Goal: Download file/media

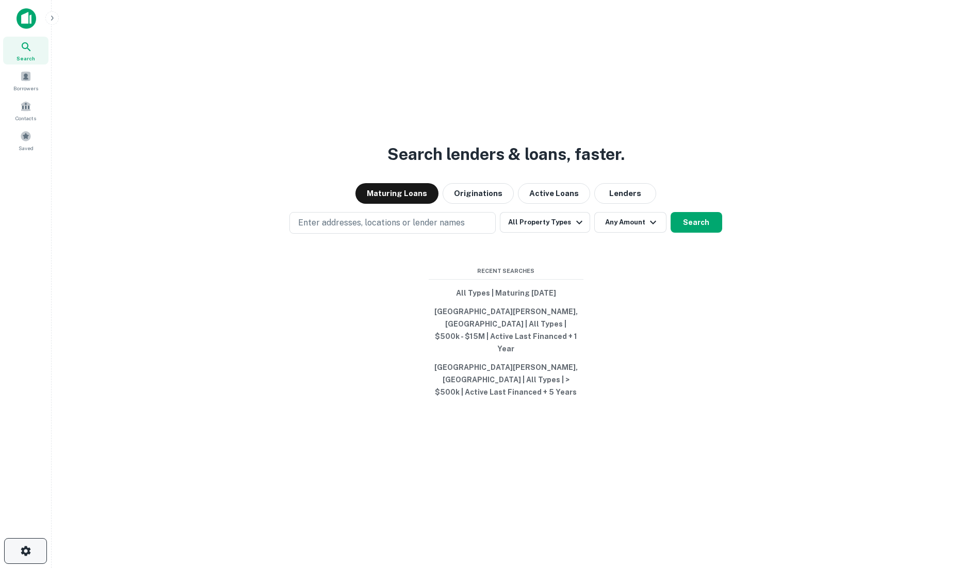
click at [21, 551] on icon "button" at bounding box center [26, 551] width 12 height 12
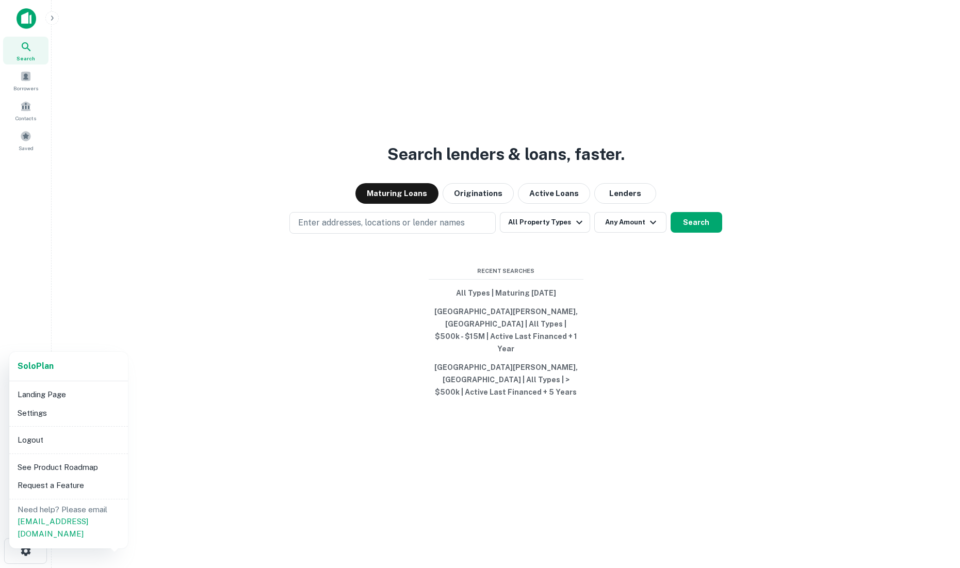
click at [50, 415] on li "Settings" at bounding box center [68, 413] width 110 height 19
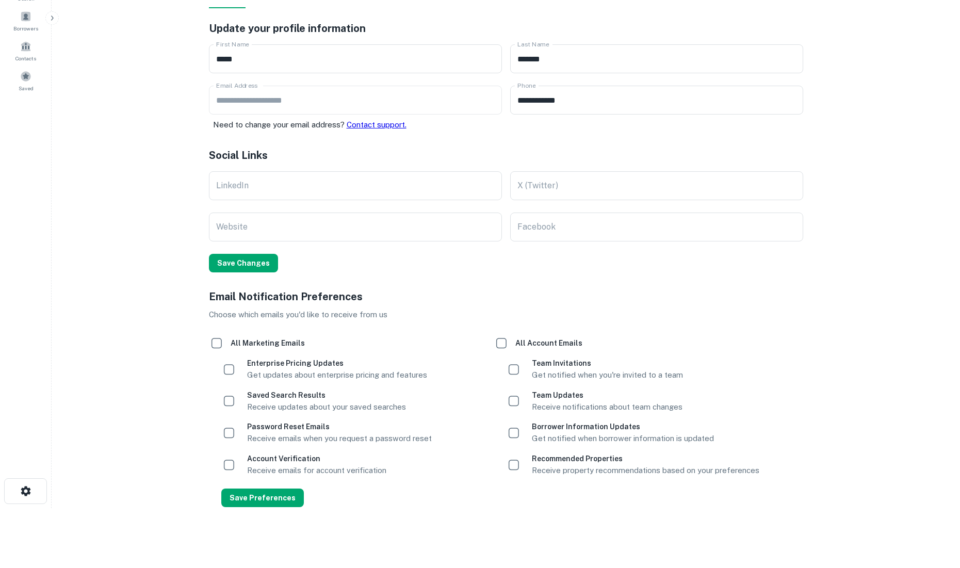
scroll to position [59, 0]
click at [33, 490] on div "Solo Plan Landing Page Settings Logout See Product Roadmap Request a Feature Ne…" at bounding box center [63, 486] width 89 height 110
click at [26, 493] on li "See Product Roadmap" at bounding box center [63, 496] width 83 height 10
click at [37, 494] on li "See Product Roadmap" at bounding box center [63, 496] width 83 height 10
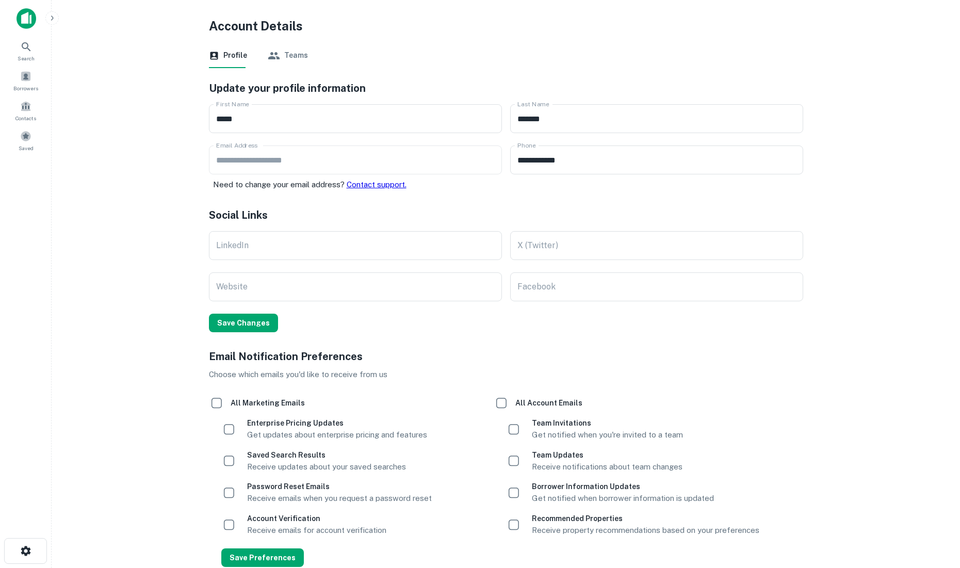
scroll to position [0, 0]
click at [52, 18] on div "Solo Plan Landing Page Settings Logout See Product Roadmap Request a Feature Ne…" at bounding box center [480, 284] width 960 height 568
drag, startPoint x: 113, startPoint y: 22, endPoint x: 265, endPoint y: 47, distance: 153.1
click at [259, 37] on div "Solo Plan Landing Page Settings Logout See Product Roadmap Request a Feature Ne…" at bounding box center [480, 284] width 960 height 568
click at [75, 95] on div "Solo Plan Landing Page Settings Logout See Product Roadmap Request a Feature Ne…" at bounding box center [480, 284] width 960 height 568
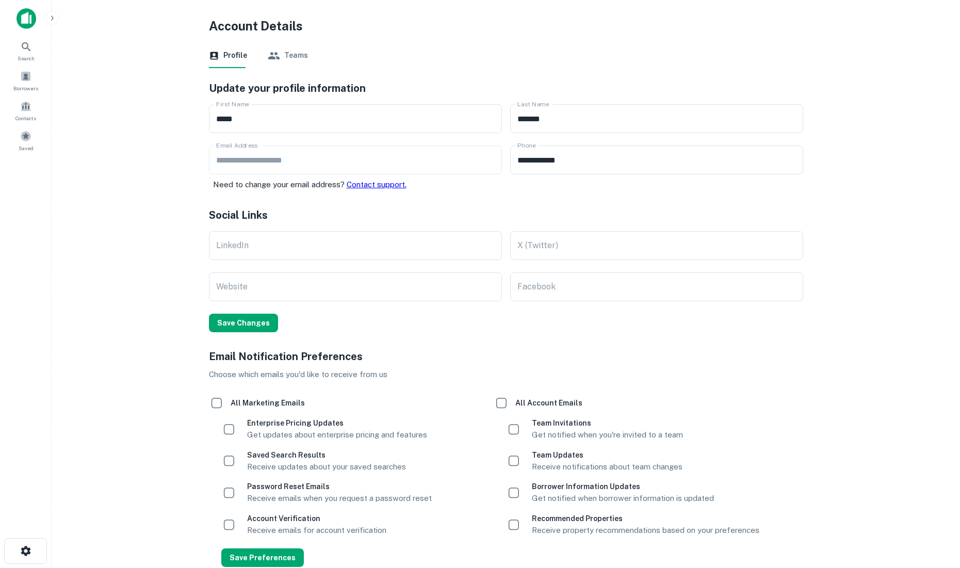
click at [26, 78] on div "Solo Plan Landing Page Settings Logout See Product Roadmap Request a Feature Ne…" at bounding box center [480, 284] width 960 height 568
click at [24, 20] on div "Solo Plan Landing Page Settings Logout See Product Roadmap Request a Feature Ne…" at bounding box center [480, 284] width 960 height 568
click at [25, 19] on img at bounding box center [27, 18] width 20 height 21
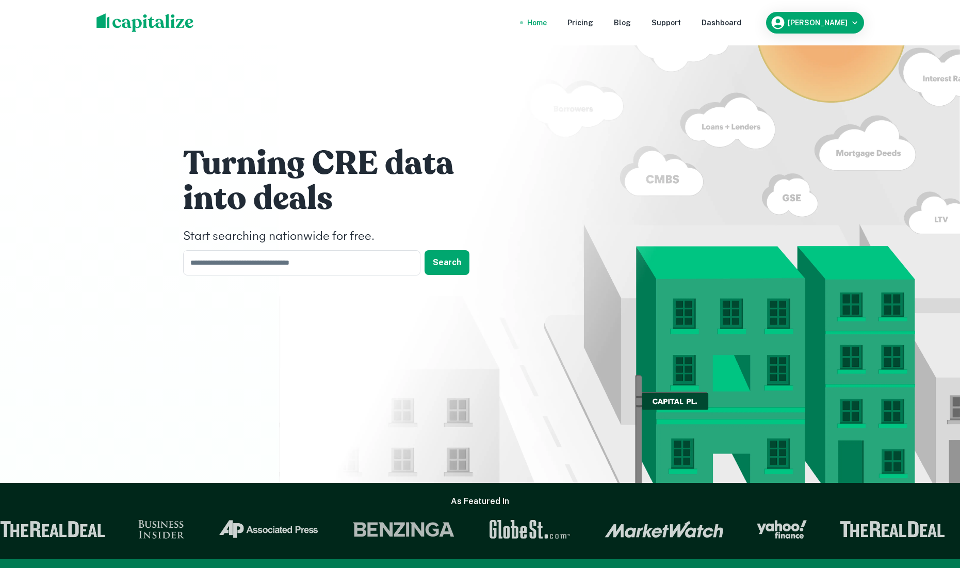
click at [729, 19] on div "Dashboard" at bounding box center [721, 22] width 40 height 11
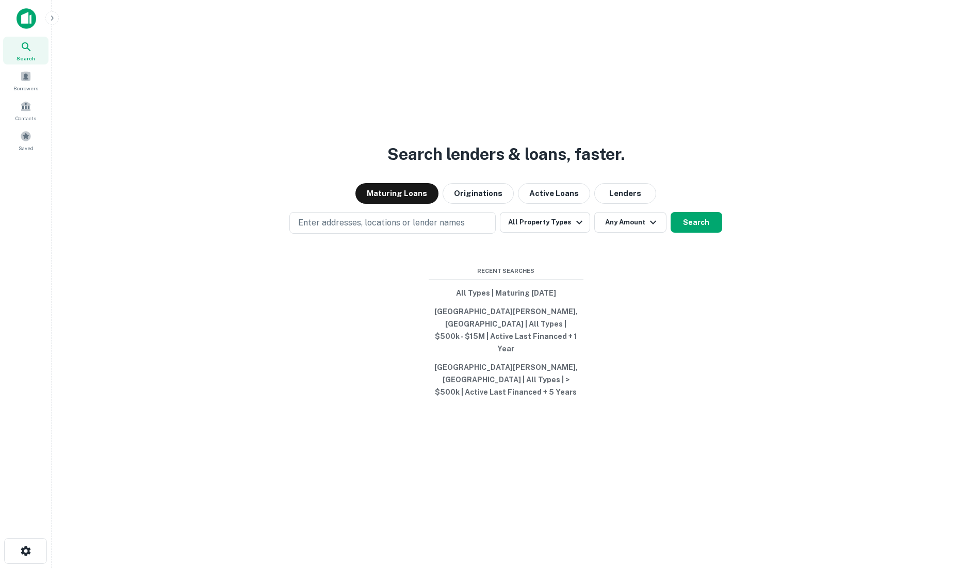
click at [23, 20] on img at bounding box center [27, 18] width 20 height 21
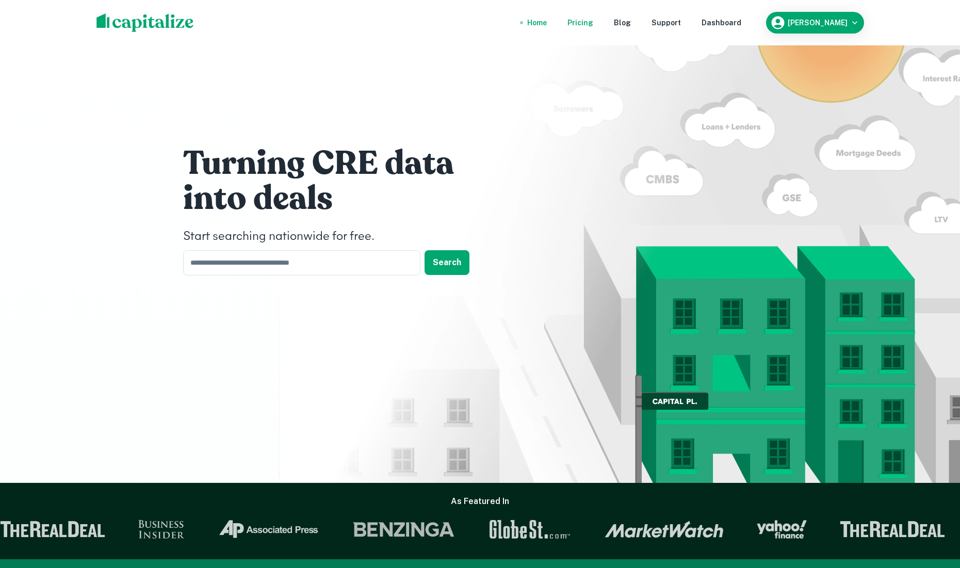
click at [593, 19] on div "Pricing" at bounding box center [580, 22] width 26 height 11
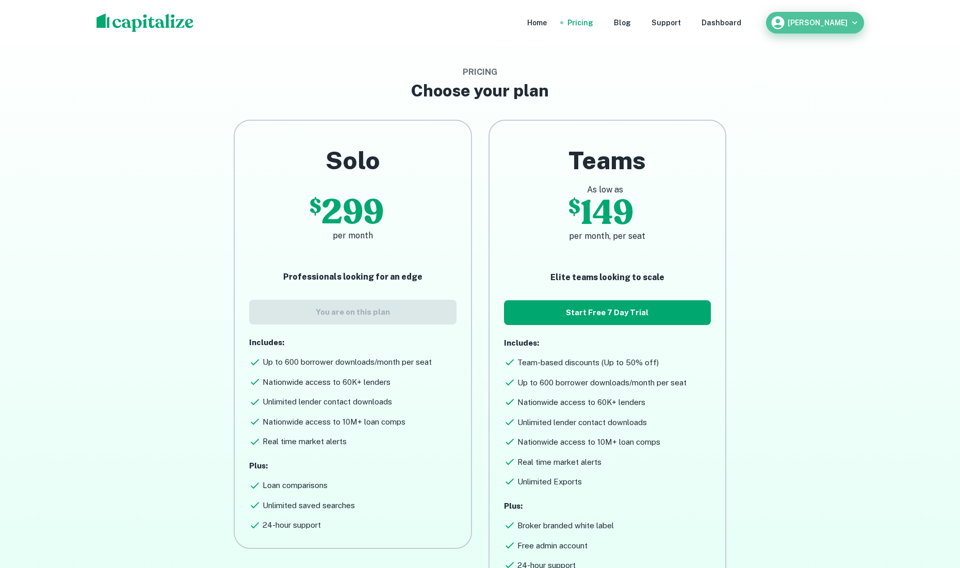
click at [853, 24] on icon "button" at bounding box center [854, 23] width 10 height 10
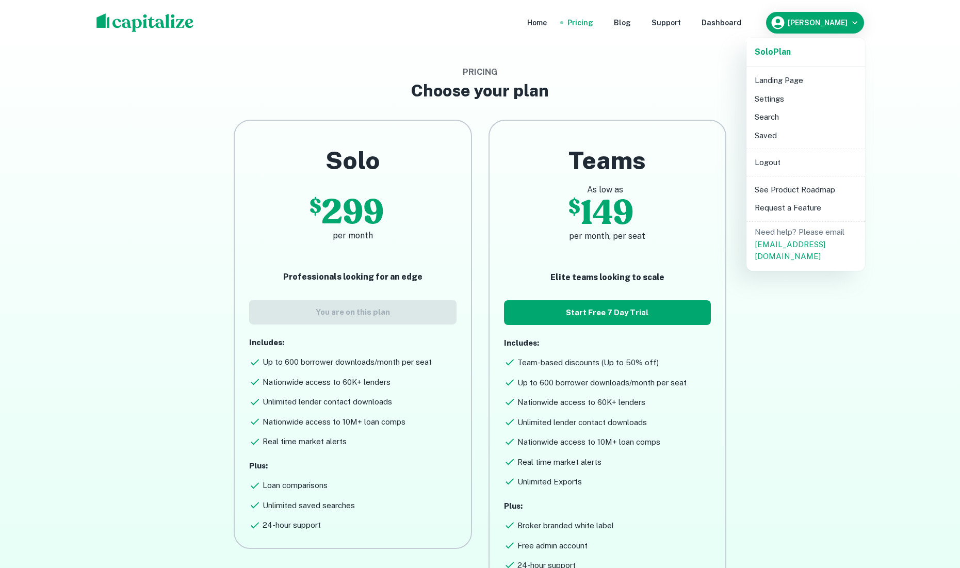
click at [684, 78] on div at bounding box center [480, 284] width 960 height 568
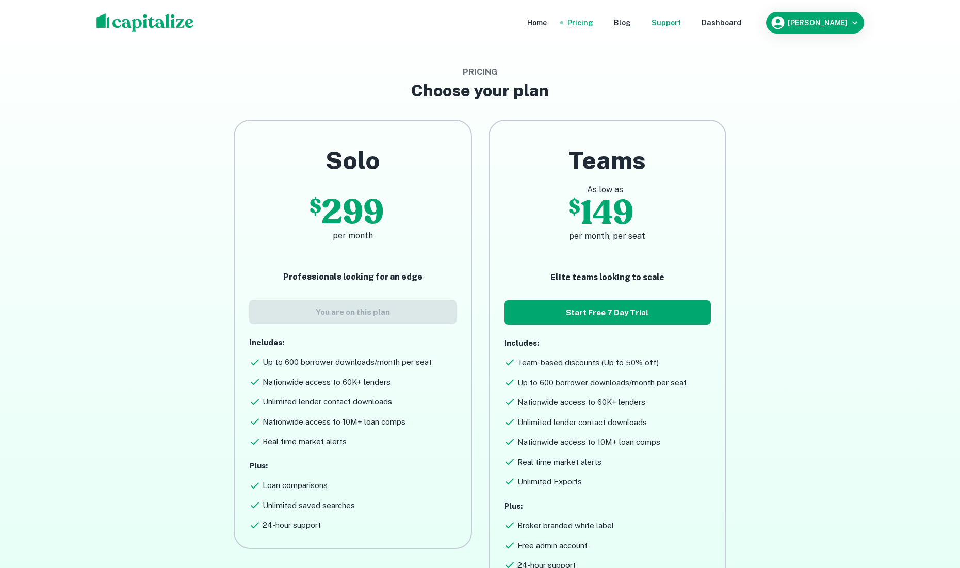
click at [677, 20] on div "Support" at bounding box center [665, 22] width 29 height 11
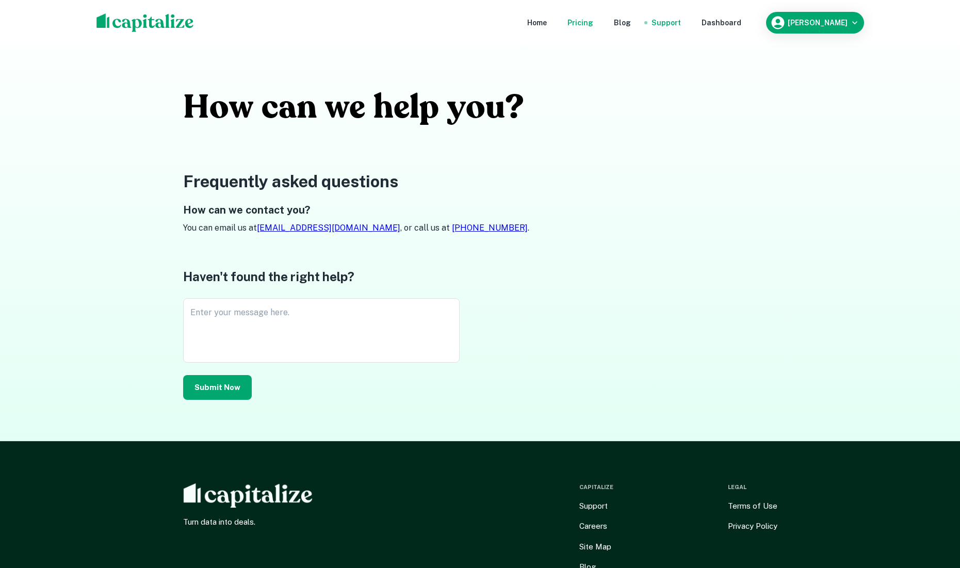
click at [593, 19] on div "Pricing" at bounding box center [580, 22] width 26 height 11
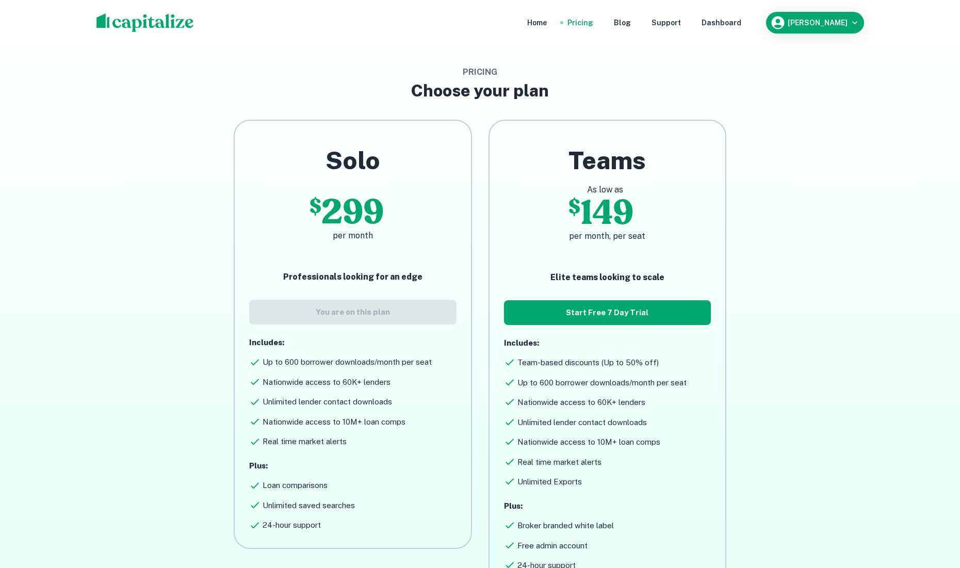
drag, startPoint x: 639, startPoint y: 23, endPoint x: 654, endPoint y: 26, distance: 14.9
click at [631, 23] on div "Blog" at bounding box center [622, 22] width 17 height 11
click at [673, 24] on div "Support" at bounding box center [665, 22] width 29 height 11
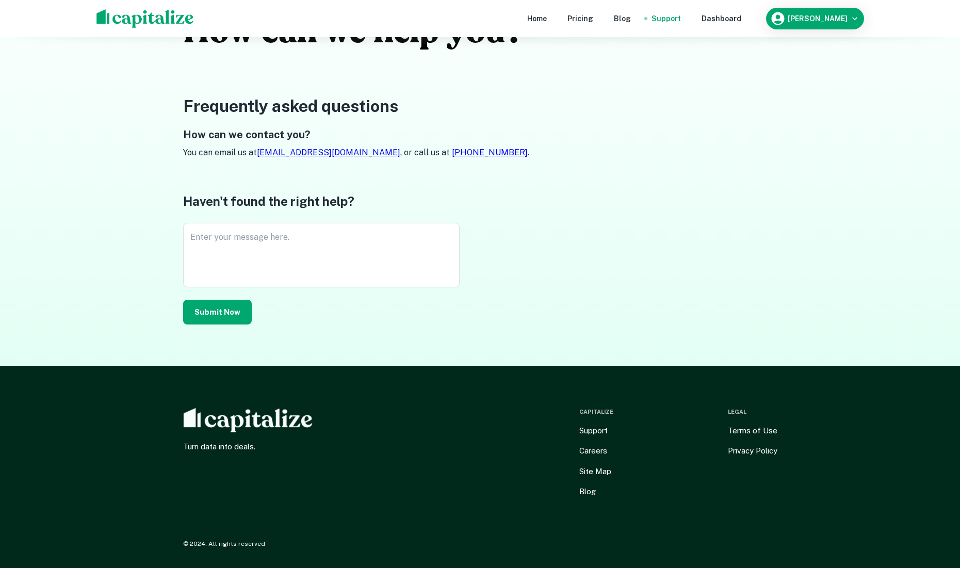
scroll to position [75, 0]
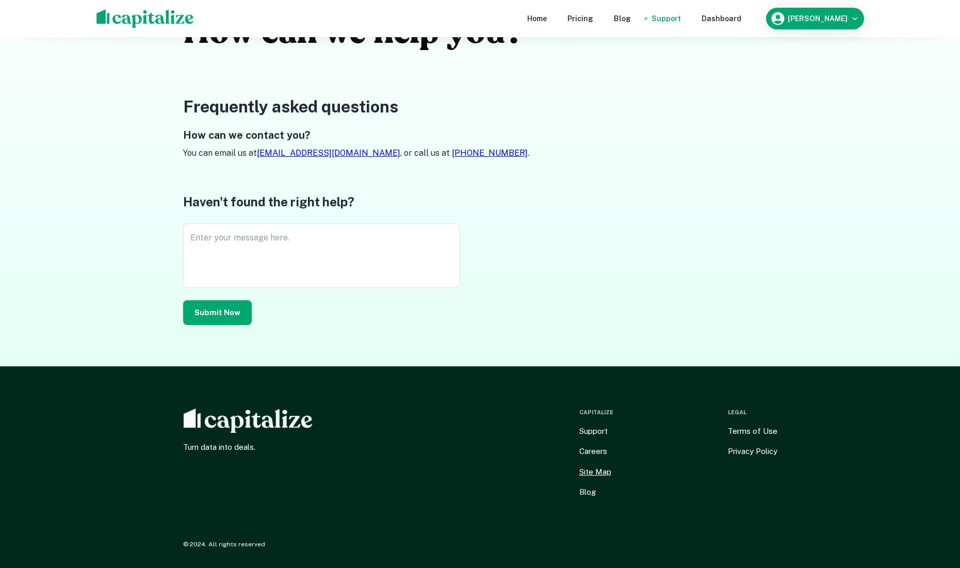
click at [600, 473] on link "Site Map" at bounding box center [595, 472] width 32 height 12
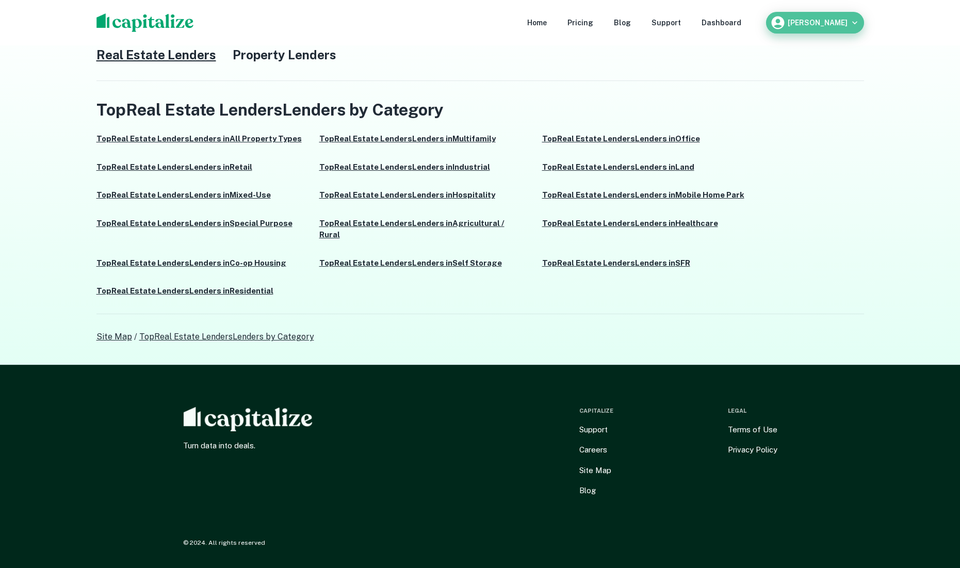
click at [855, 18] on icon "button" at bounding box center [854, 23] width 10 height 10
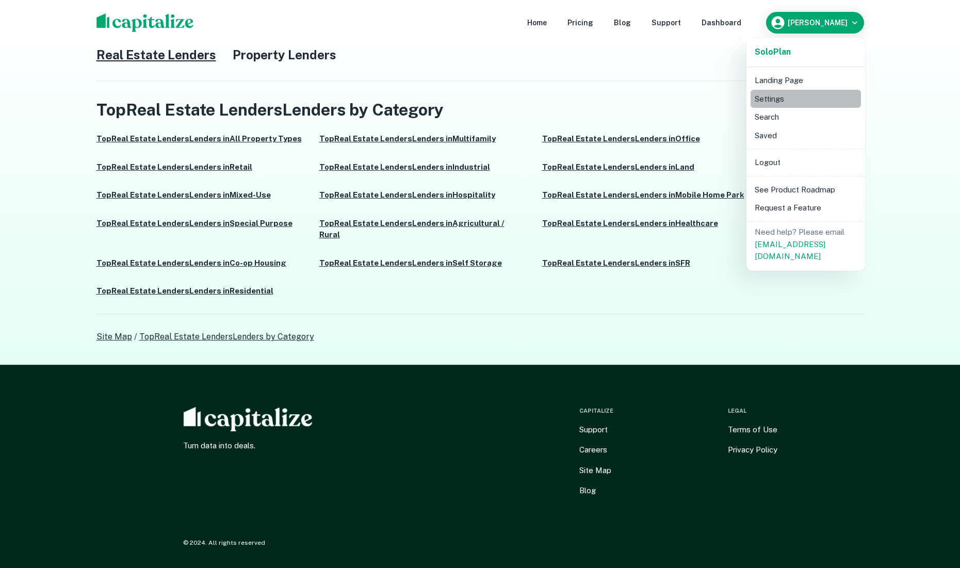
click at [807, 102] on li "Settings" at bounding box center [805, 99] width 110 height 19
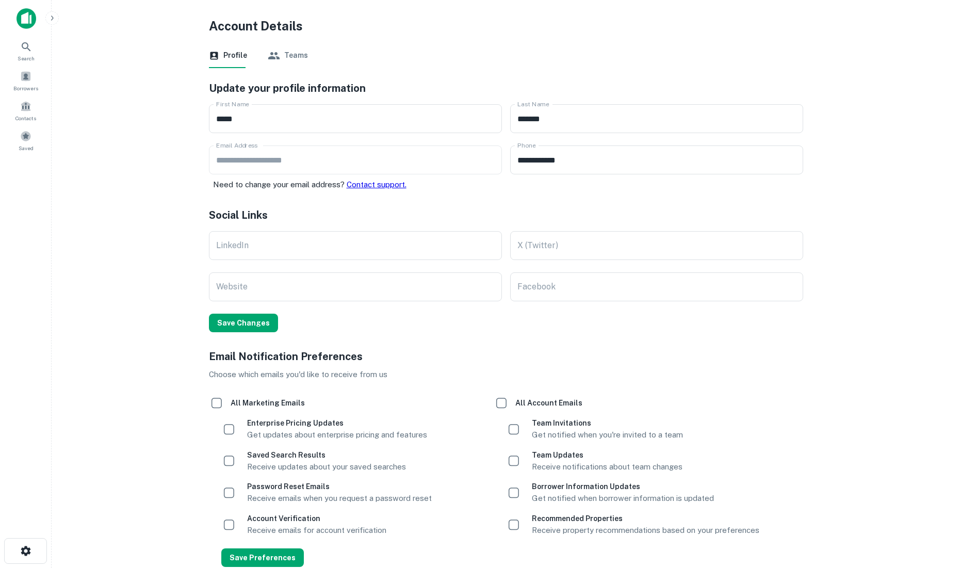
click at [289, 57] on button "Teams" at bounding box center [288, 55] width 40 height 25
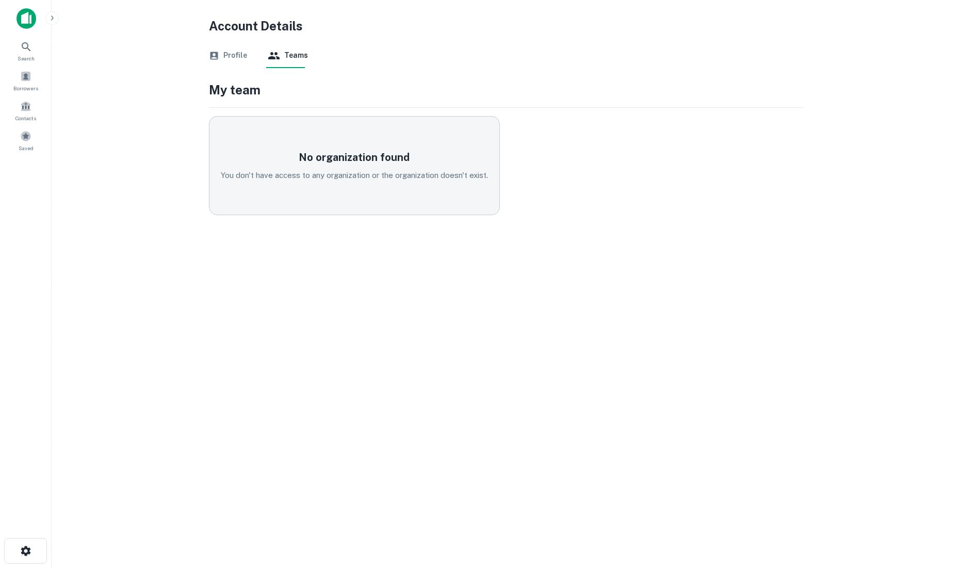
click at [225, 53] on button "Profile" at bounding box center [228, 55] width 38 height 25
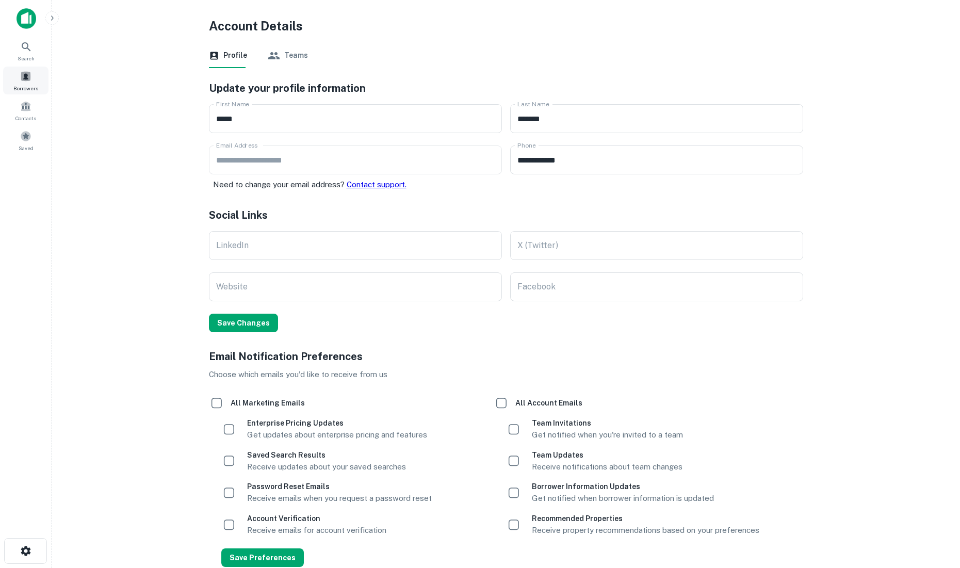
click at [26, 79] on span at bounding box center [25, 76] width 11 height 11
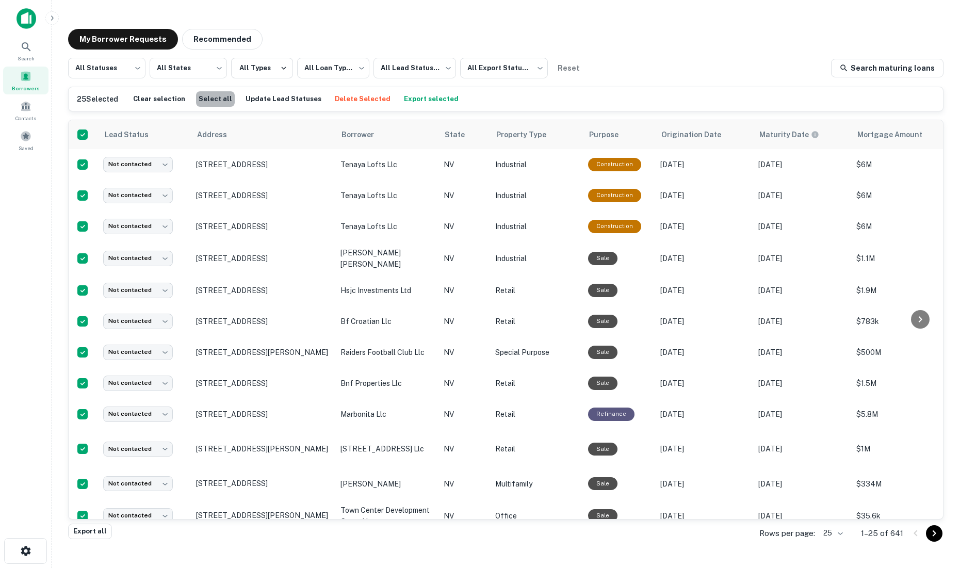
click at [212, 100] on button "Select all" at bounding box center [215, 98] width 39 height 15
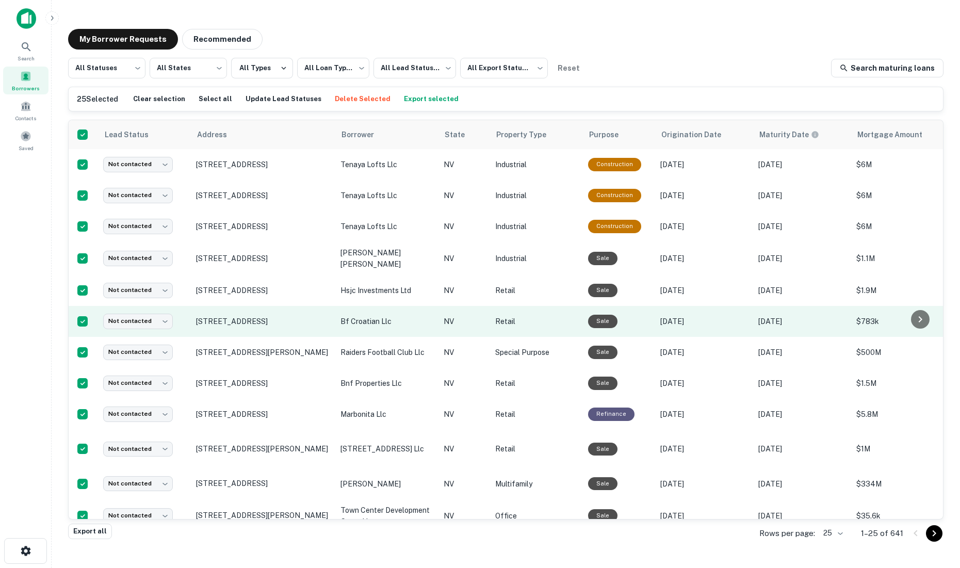
scroll to position [5, 1]
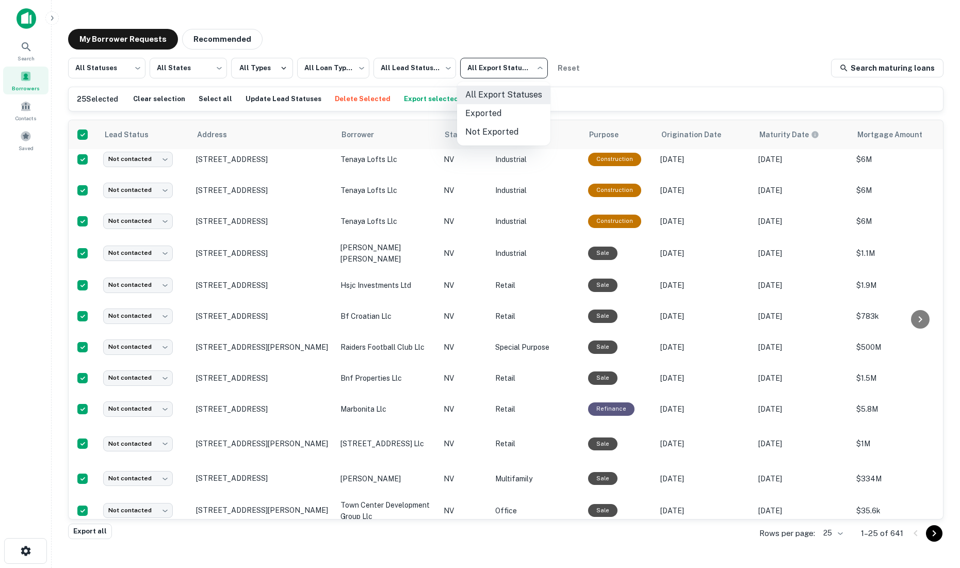
click at [531, 72] on body "**********" at bounding box center [480, 284] width 960 height 568
click at [629, 69] on div at bounding box center [480, 284] width 960 height 568
click at [499, 67] on body "**********" at bounding box center [480, 284] width 960 height 568
click at [490, 131] on li "Not Exported" at bounding box center [503, 132] width 93 height 19
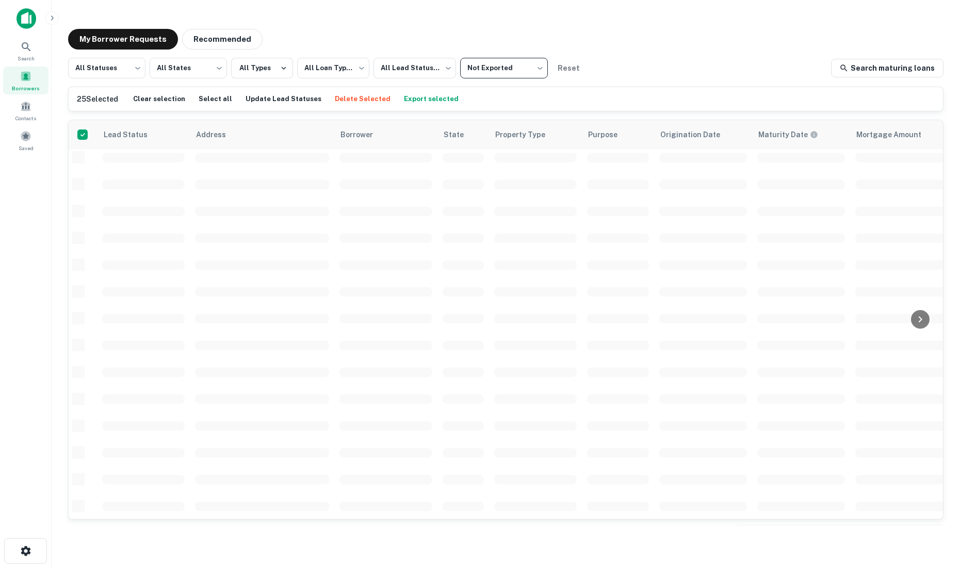
type input "*****"
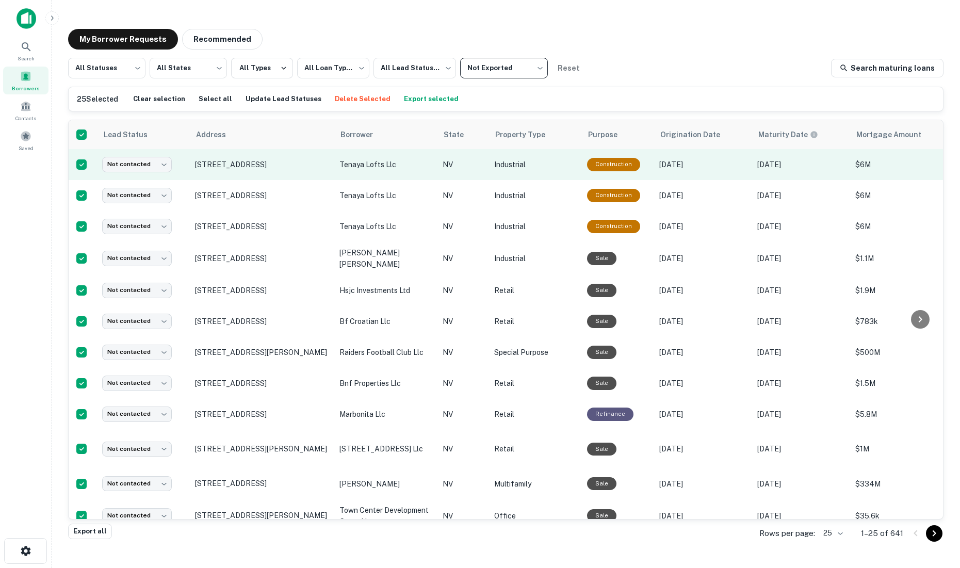
scroll to position [0, 2]
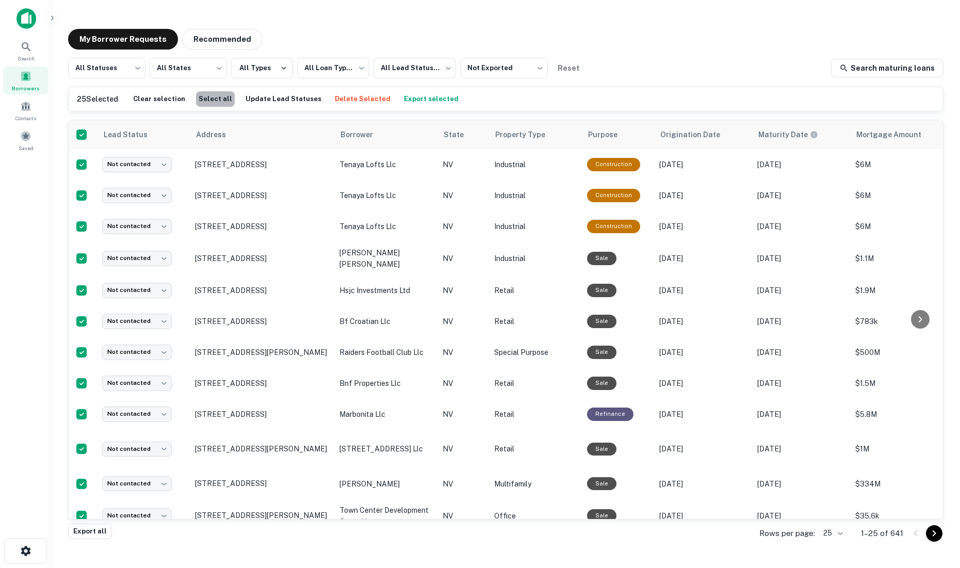
click at [216, 97] on button "Select all" at bounding box center [215, 98] width 39 height 15
click at [841, 532] on body "**********" at bounding box center [480, 284] width 960 height 568
click at [837, 545] on li "1000" at bounding box center [832, 546] width 35 height 19
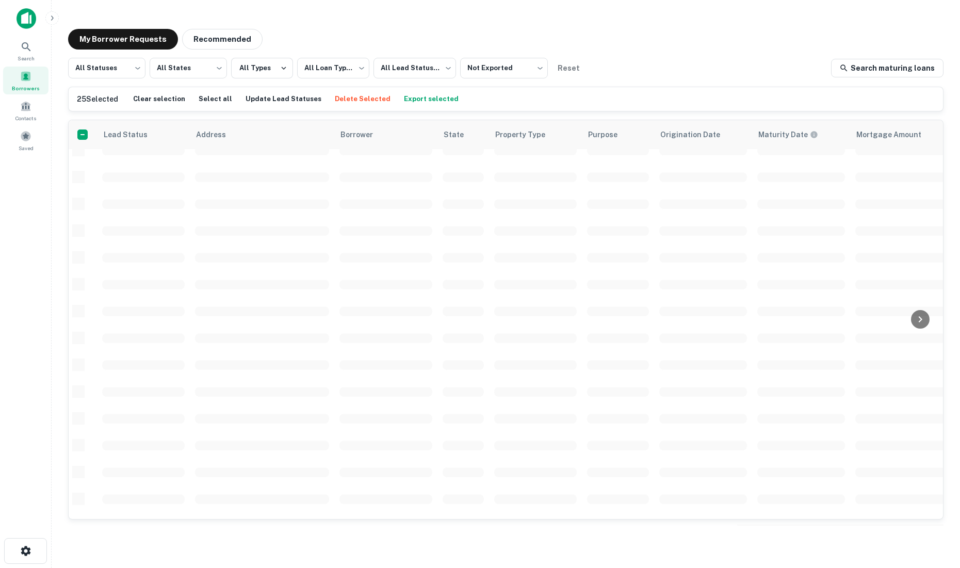
scroll to position [12, 0]
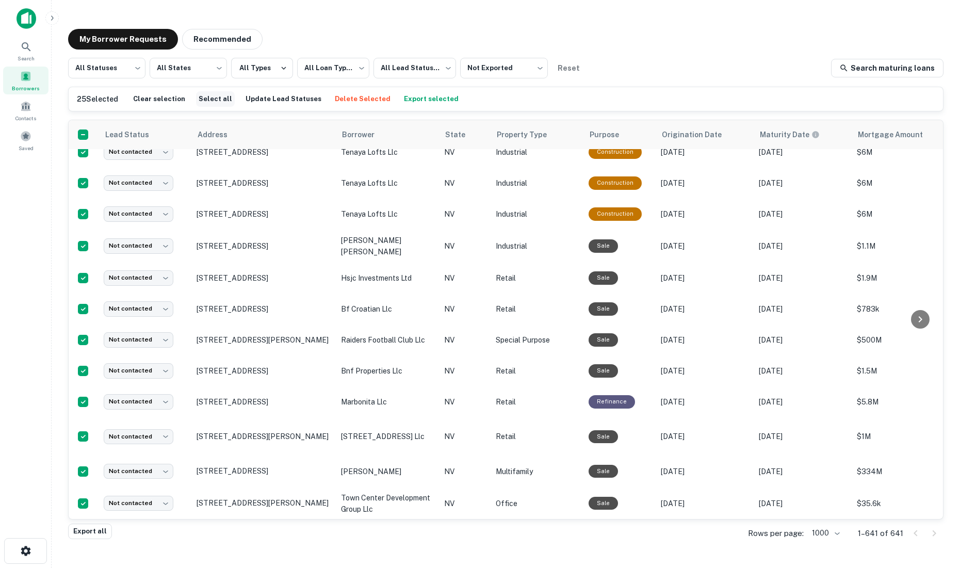
click at [211, 97] on button "Select all" at bounding box center [215, 98] width 39 height 15
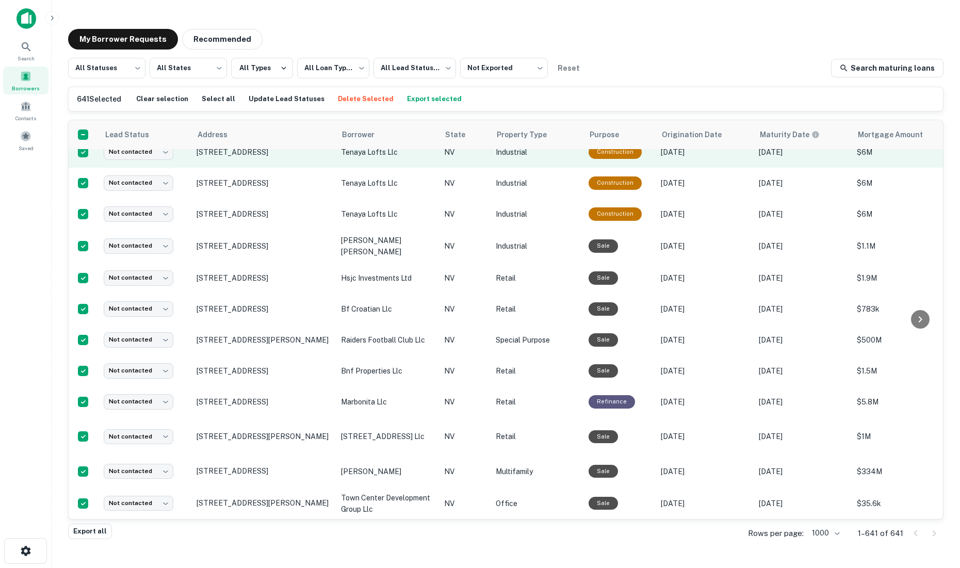
click at [419, 100] on button "Export selected" at bounding box center [434, 98] width 60 height 15
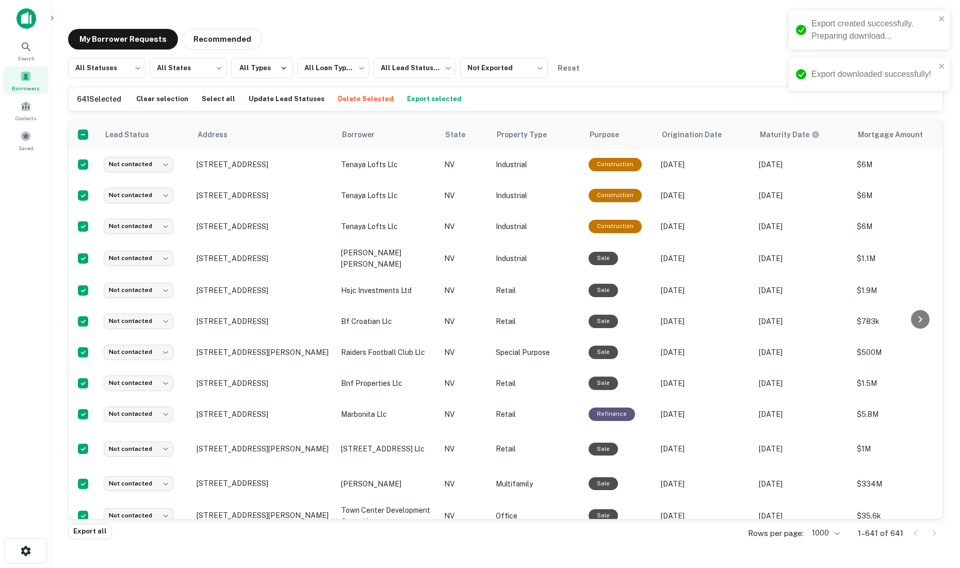
scroll to position [0, 0]
click at [502, 100] on div "641 Selected Clear selection Select all Update Lead Statuses Delete Selected Ex…" at bounding box center [506, 98] width 858 height 15
click at [97, 528] on button "Export all" at bounding box center [90, 530] width 44 height 15
click at [417, 100] on button "Export selected" at bounding box center [434, 98] width 60 height 15
